Goal: Task Accomplishment & Management: Manage account settings

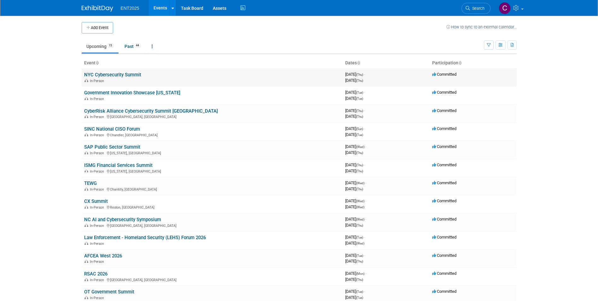
click at [82, 77] on td "NYC Cybersecurity Summit In-Person" at bounding box center [212, 77] width 261 height 18
click at [106, 70] on td "NYC Cybersecurity Summit In-Person" at bounding box center [212, 77] width 261 height 18
click at [106, 75] on link "NYC Cybersecurity Summit" at bounding box center [112, 75] width 57 height 6
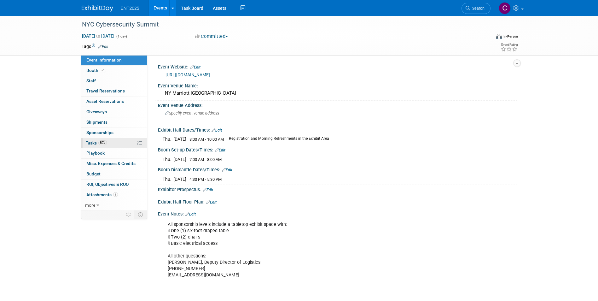
click at [92, 142] on span "Tasks 50%" at bounding box center [96, 142] width 21 height 5
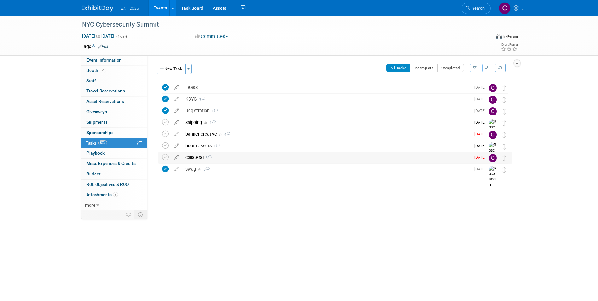
click at [192, 157] on div "collateral 3" at bounding box center [326, 157] width 288 height 11
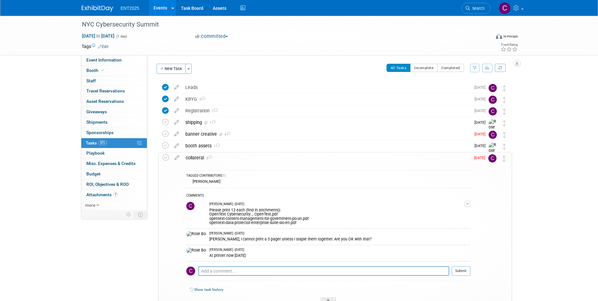
click at [192, 157] on div "collateral 3" at bounding box center [326, 157] width 288 height 11
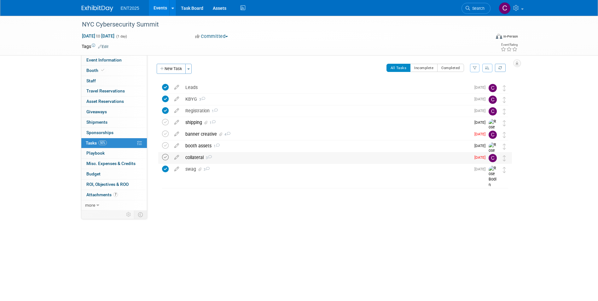
click at [164, 155] on icon at bounding box center [165, 157] width 7 height 7
click at [199, 135] on div "banner creative 4" at bounding box center [326, 134] width 288 height 11
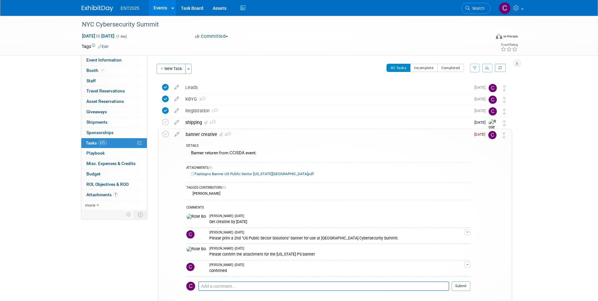
click at [199, 135] on div "banner creative 4" at bounding box center [326, 134] width 288 height 11
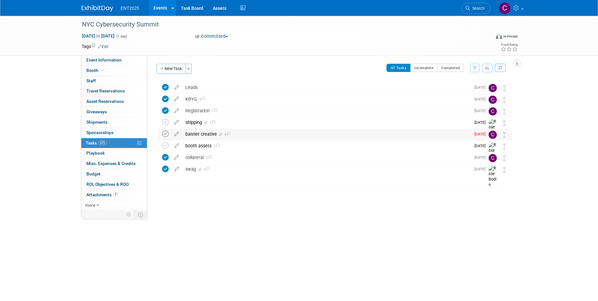
click at [163, 134] on icon at bounding box center [165, 133] width 7 height 7
click at [199, 144] on div "booth assets 1" at bounding box center [326, 145] width 288 height 11
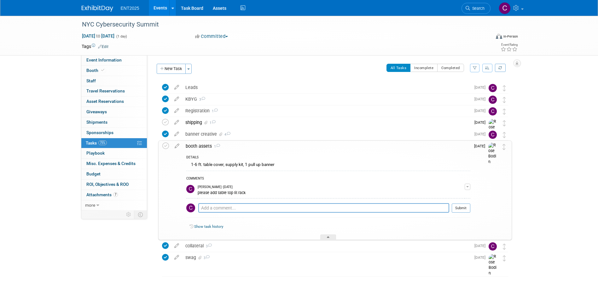
click at [199, 144] on div "booth assets 1" at bounding box center [326, 146] width 288 height 11
